Goal: Check status: Check status

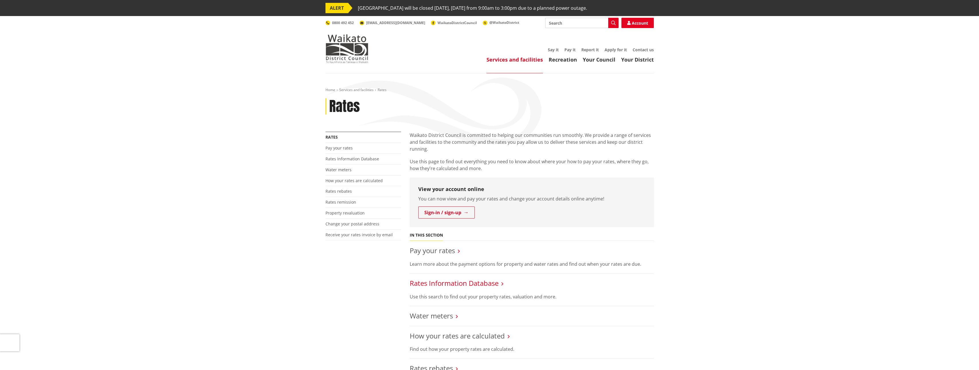
click at [476, 282] on link "Rates Information Database" at bounding box center [454, 282] width 89 height 9
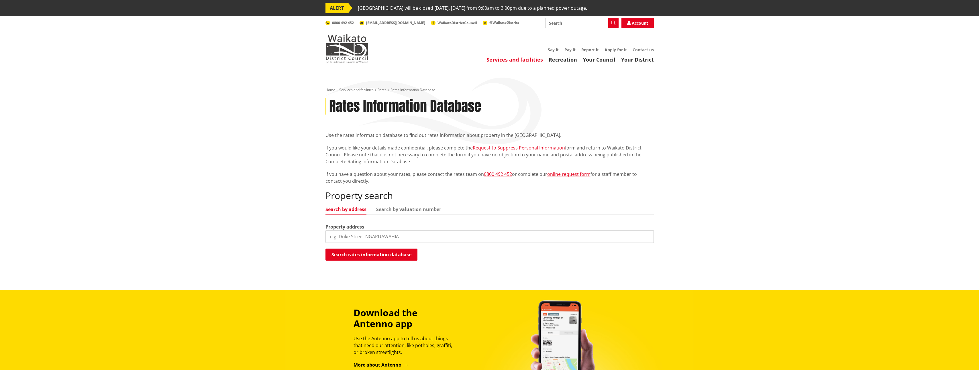
click at [357, 231] on input "search" at bounding box center [489, 236] width 328 height 13
type input "39 Kimbrae"
click at [379, 254] on button "Search rates information database" at bounding box center [371, 255] width 92 height 12
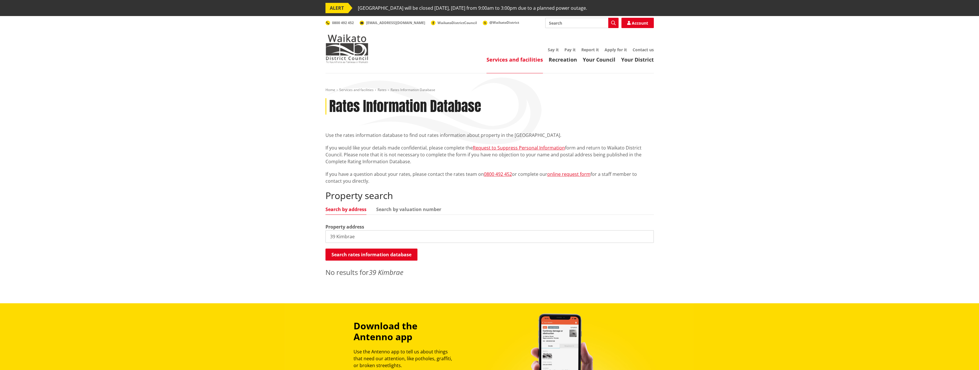
drag, startPoint x: 406, startPoint y: 235, endPoint x: 260, endPoint y: 217, distance: 146.9
click at [260, 217] on div "Home Services and facilities Rates Rates Information Database Rates Information…" at bounding box center [489, 188] width 979 height 230
type input "Kimbrae Drive"
click at [432, 212] on link "Search by valuation number" at bounding box center [408, 209] width 65 height 5
click at [488, 225] on div "Valuation number Kimbrae Drive" at bounding box center [489, 232] width 328 height 19
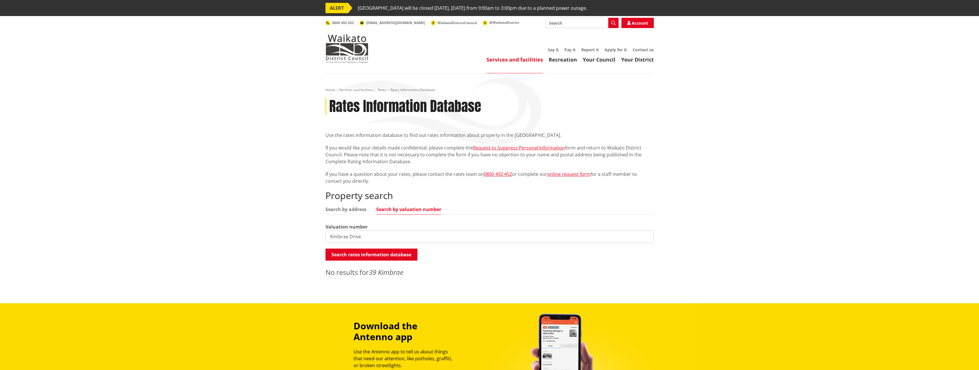
click at [484, 232] on input "Kimbrae Drive" at bounding box center [489, 236] width 328 height 13
click at [484, 233] on input "Kimbrae Drive" at bounding box center [489, 236] width 328 height 13
paste input "76074"
type input "76074"
